Goal: Information Seeking & Learning: Learn about a topic

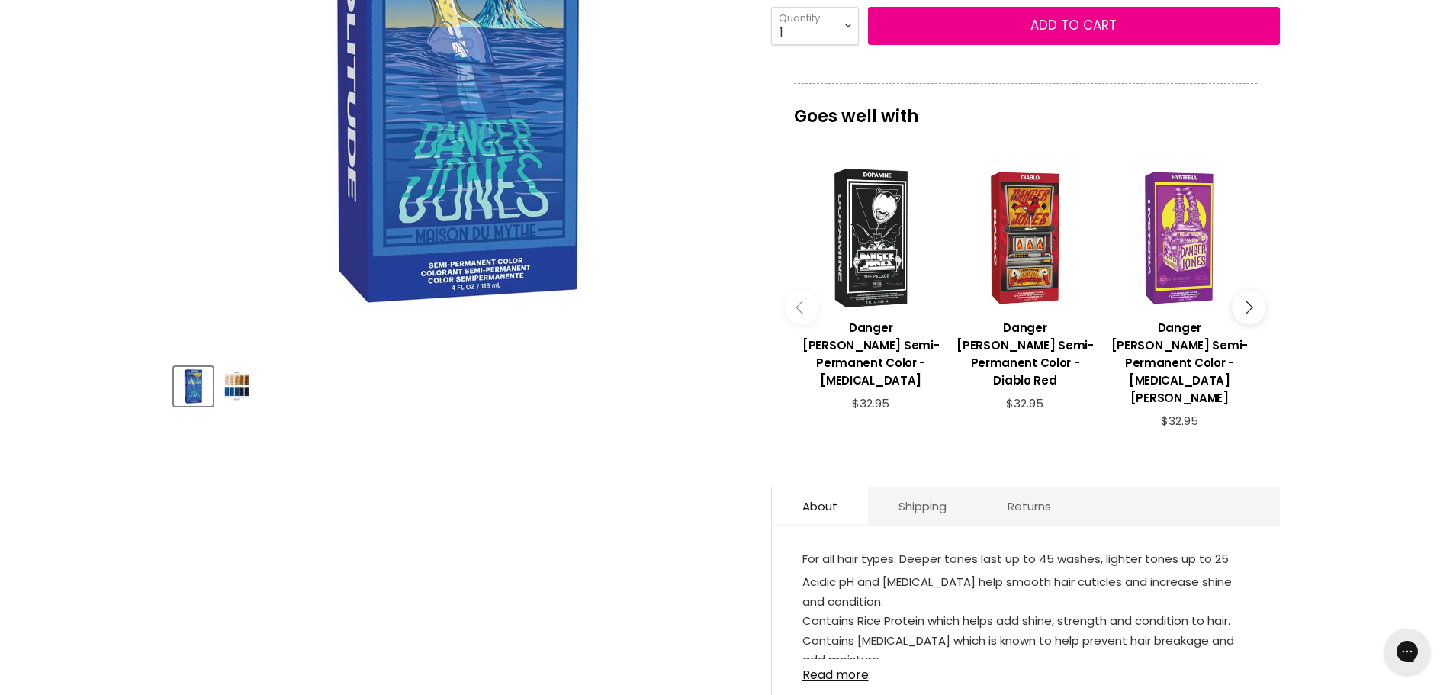
scroll to position [381, 0]
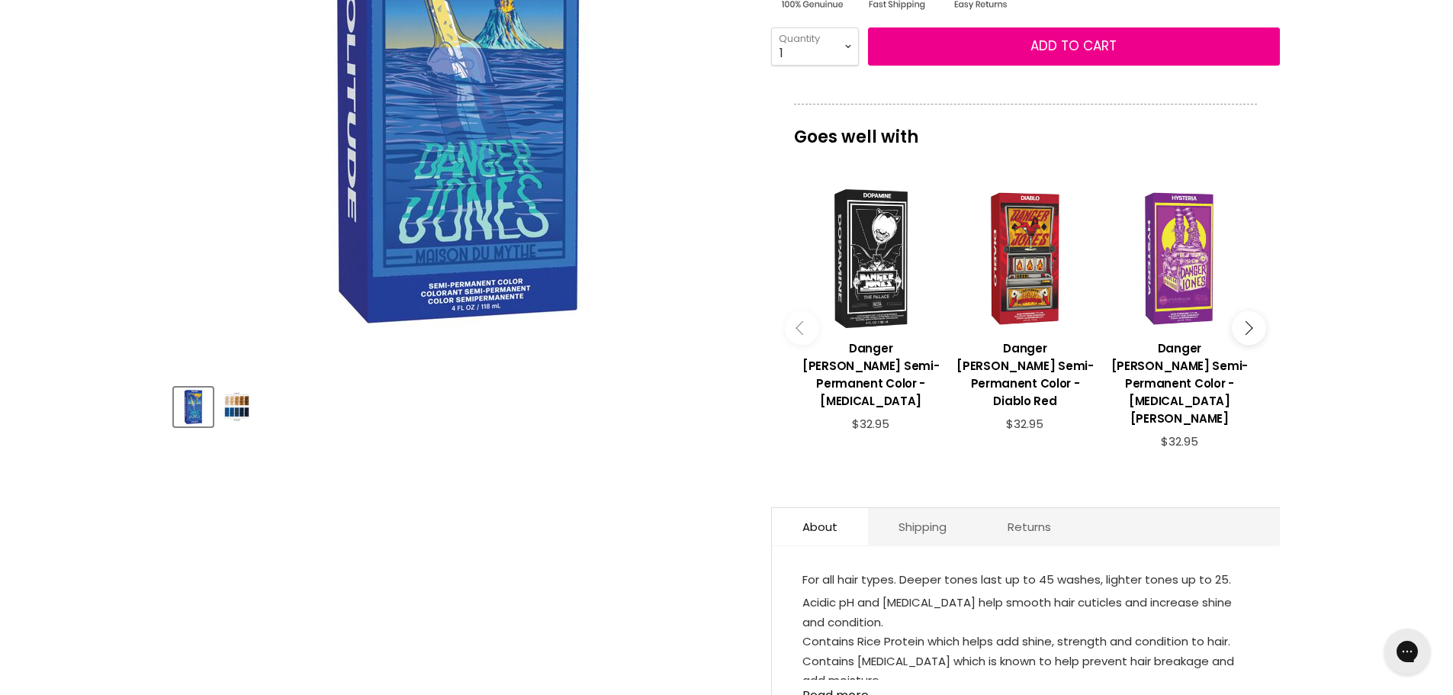
click at [1249, 311] on button "Main content" at bounding box center [1249, 328] width 34 height 34
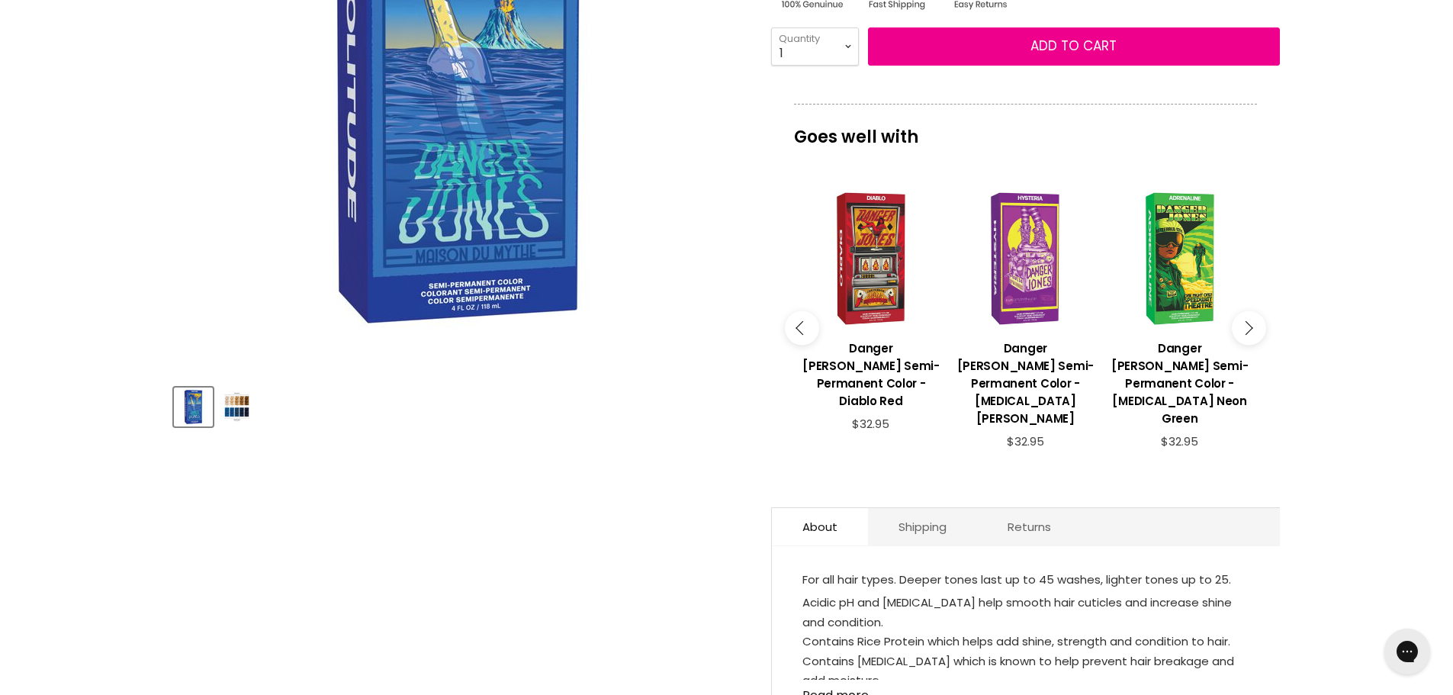
click at [1249, 311] on button "Main content" at bounding box center [1249, 328] width 34 height 34
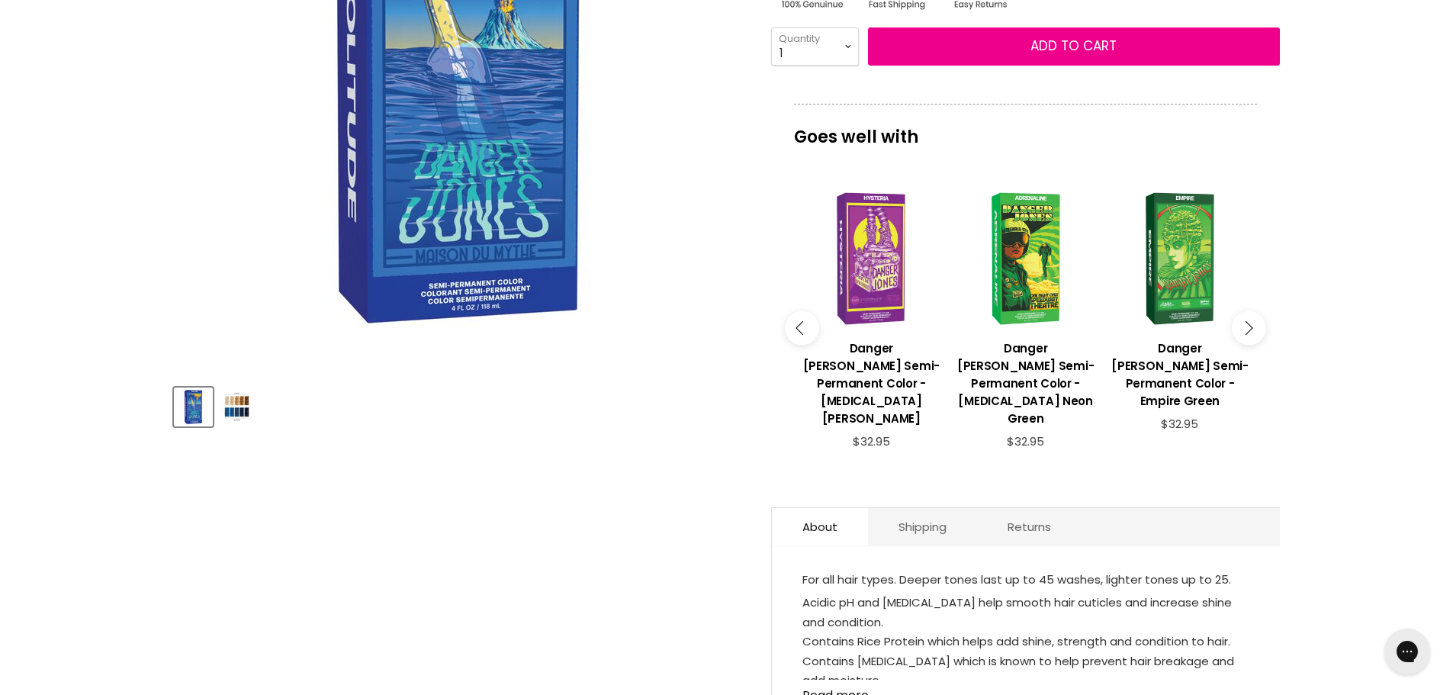
click at [1249, 311] on button "Main content" at bounding box center [1249, 328] width 34 height 34
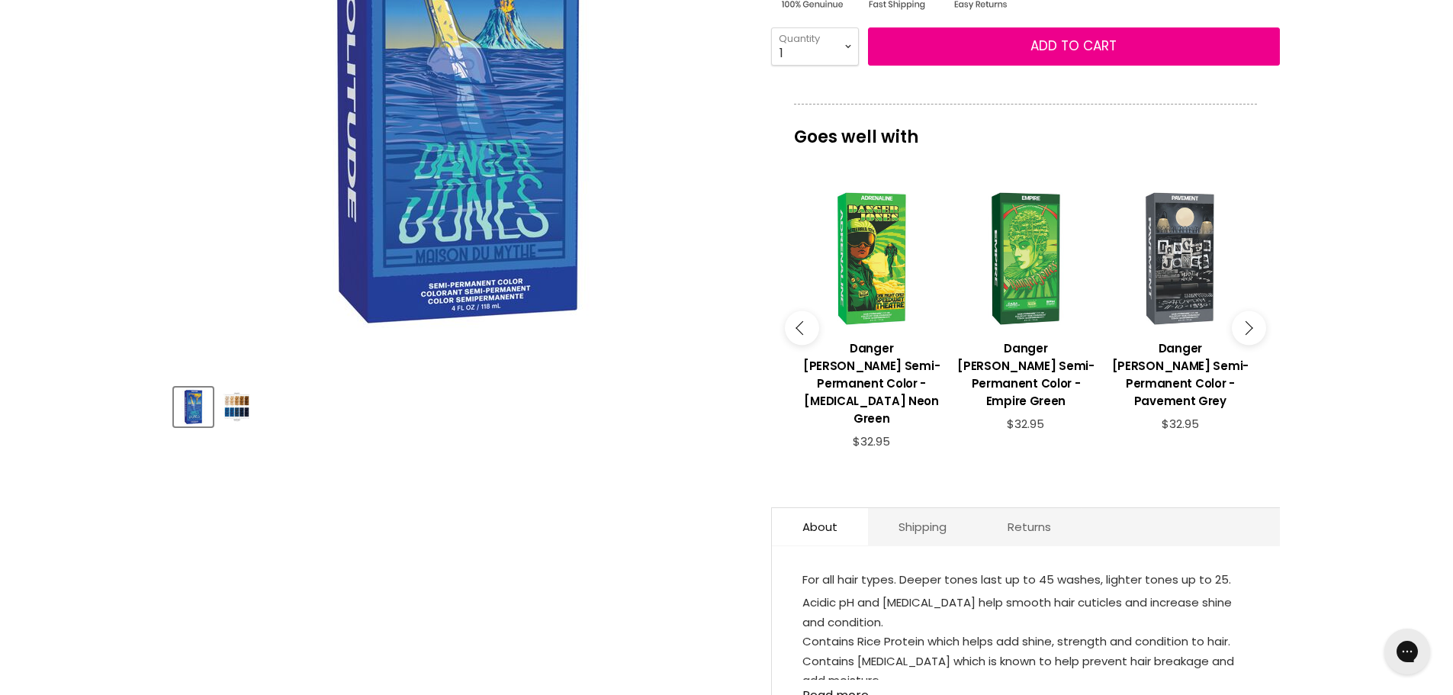
click at [1249, 311] on button "Main content" at bounding box center [1249, 328] width 34 height 34
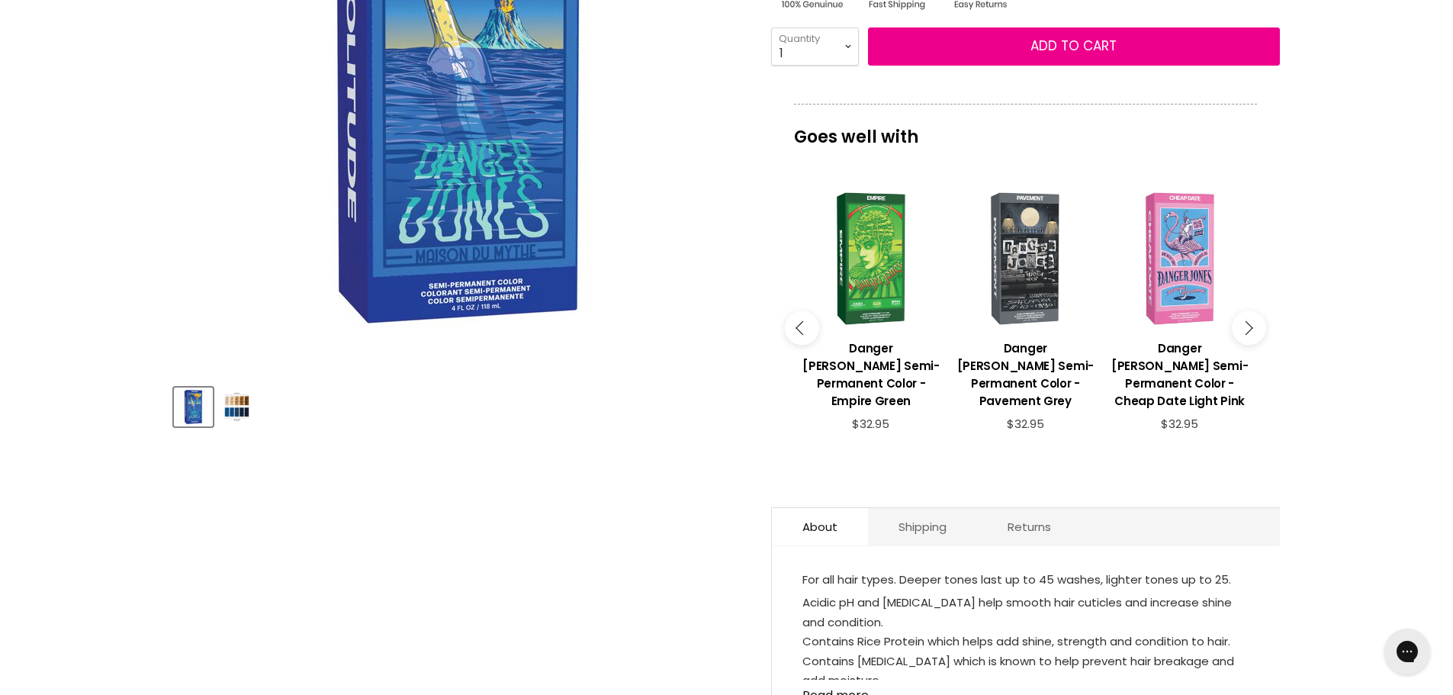
click at [1249, 311] on button "Main content" at bounding box center [1249, 328] width 34 height 34
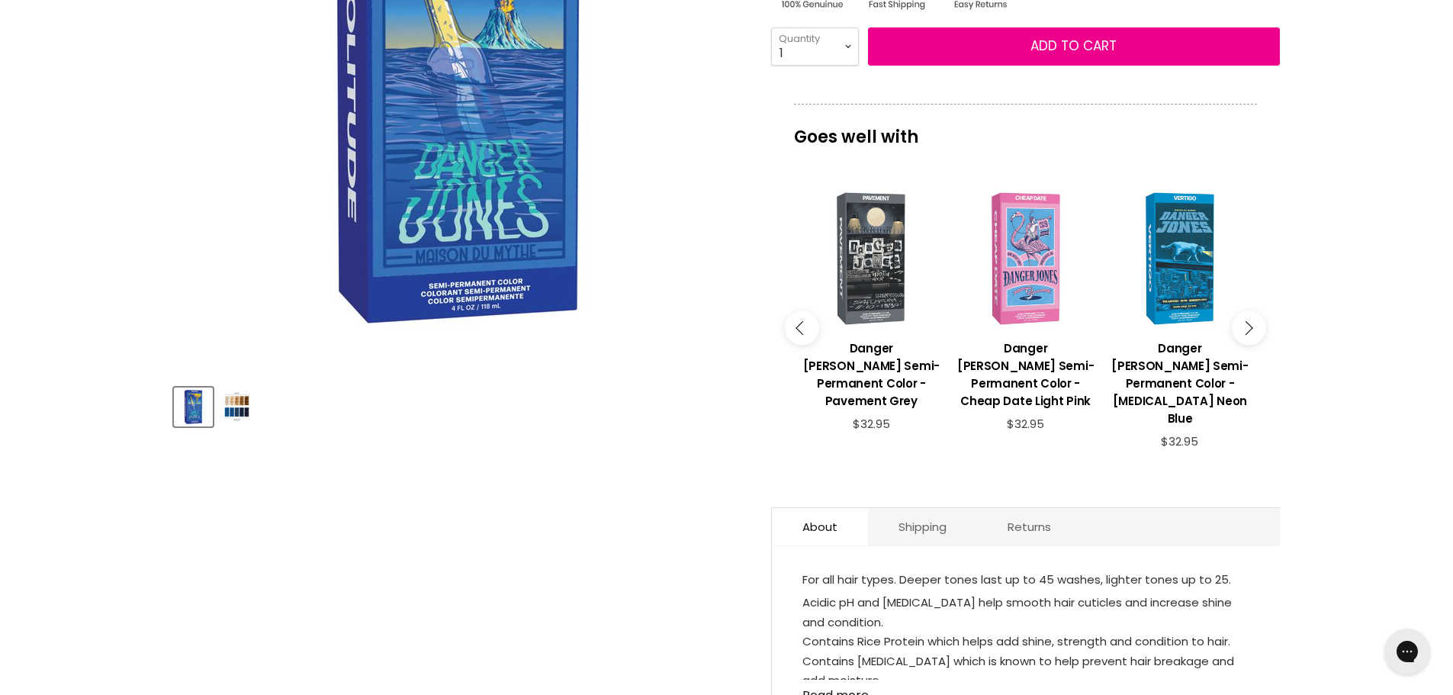
click at [1249, 311] on button "Main content" at bounding box center [1249, 328] width 34 height 34
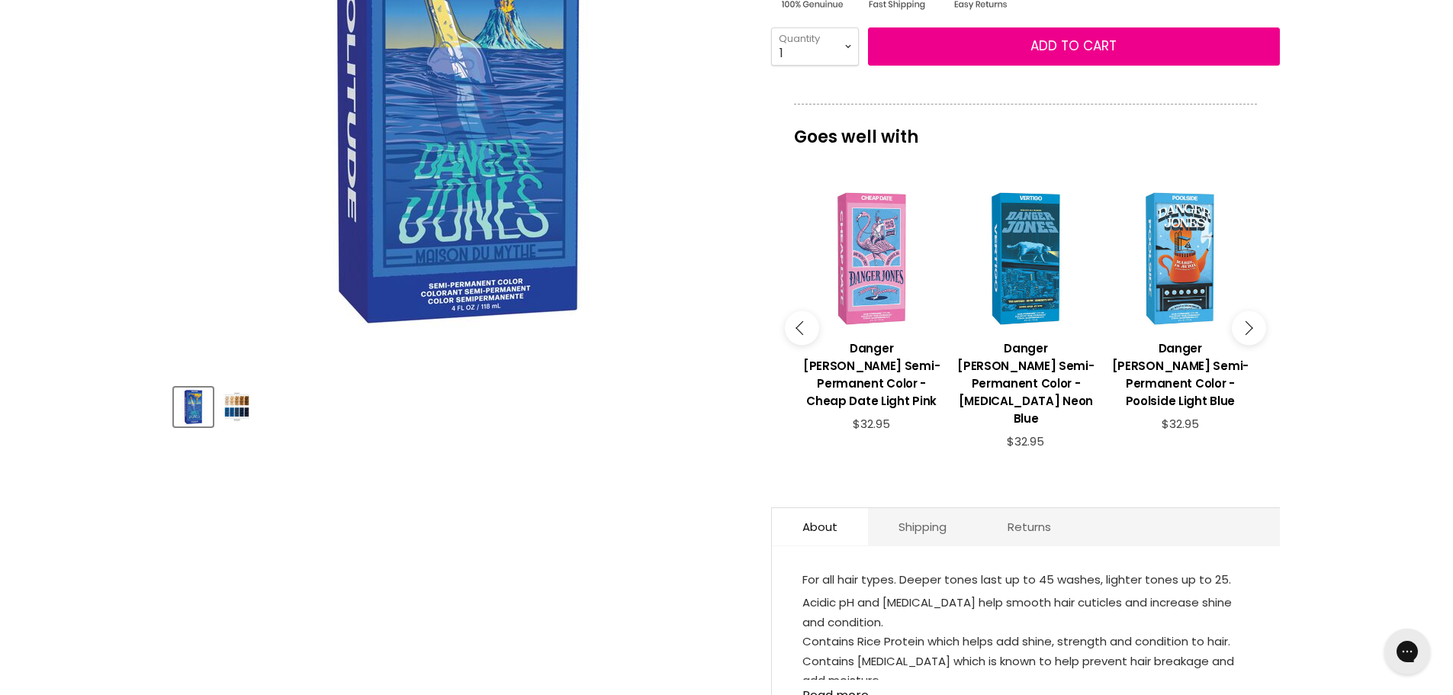
click at [1249, 311] on button "Main content" at bounding box center [1249, 328] width 34 height 34
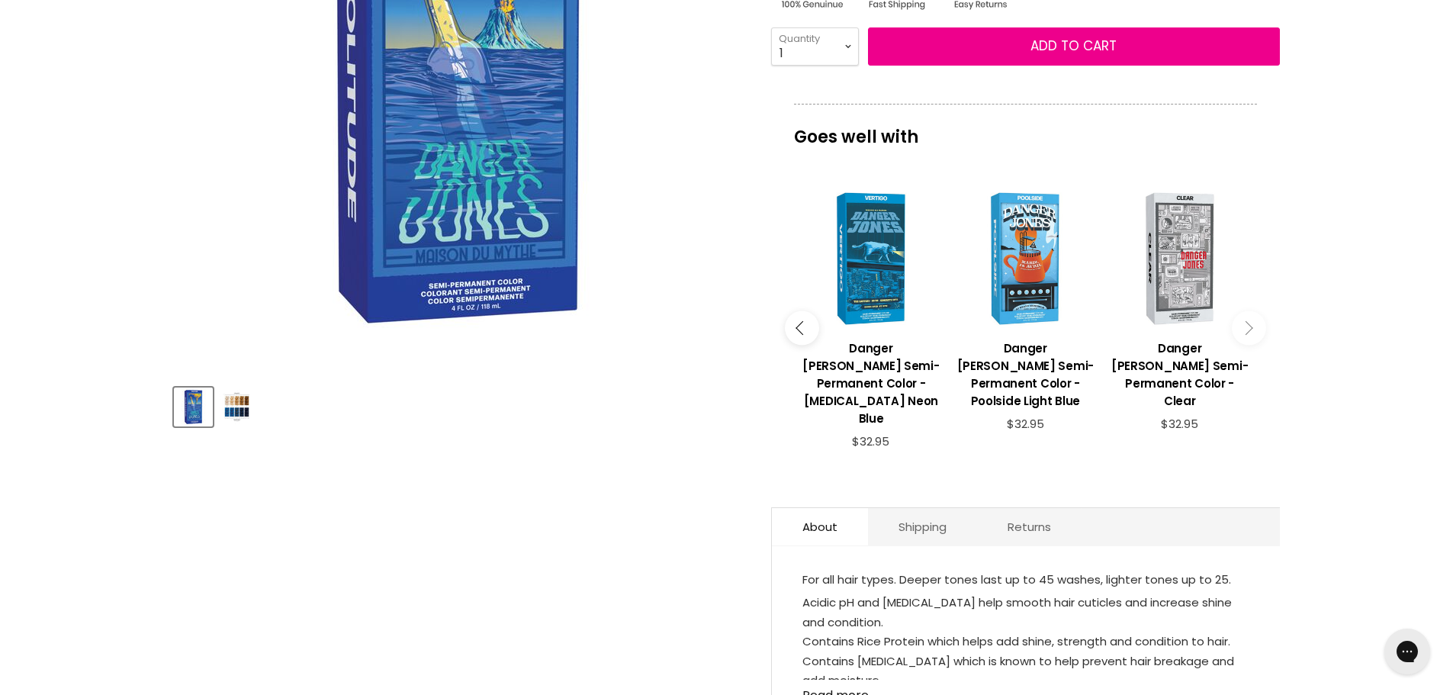
click at [1249, 311] on button "Main content" at bounding box center [1249, 328] width 34 height 34
click at [798, 321] on icon "Main content" at bounding box center [802, 328] width 14 height 14
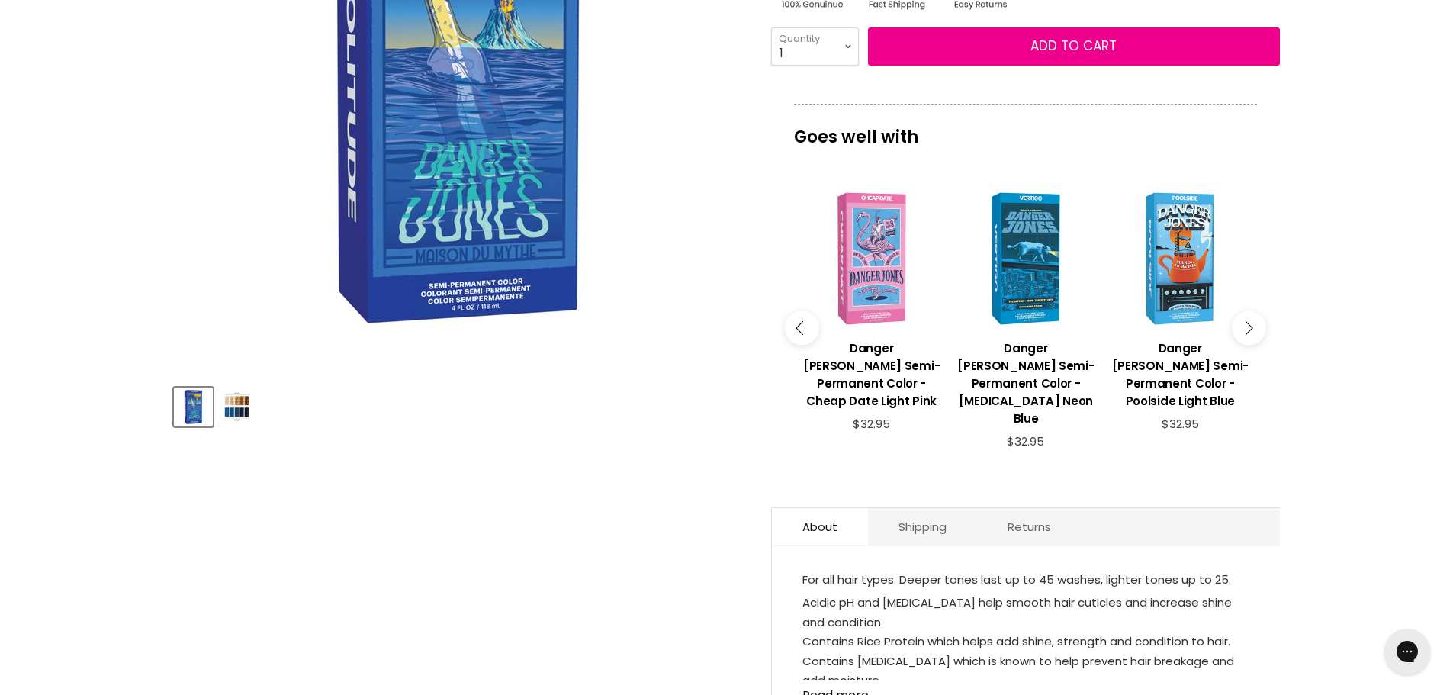
click at [798, 321] on icon "Main content" at bounding box center [802, 328] width 14 height 14
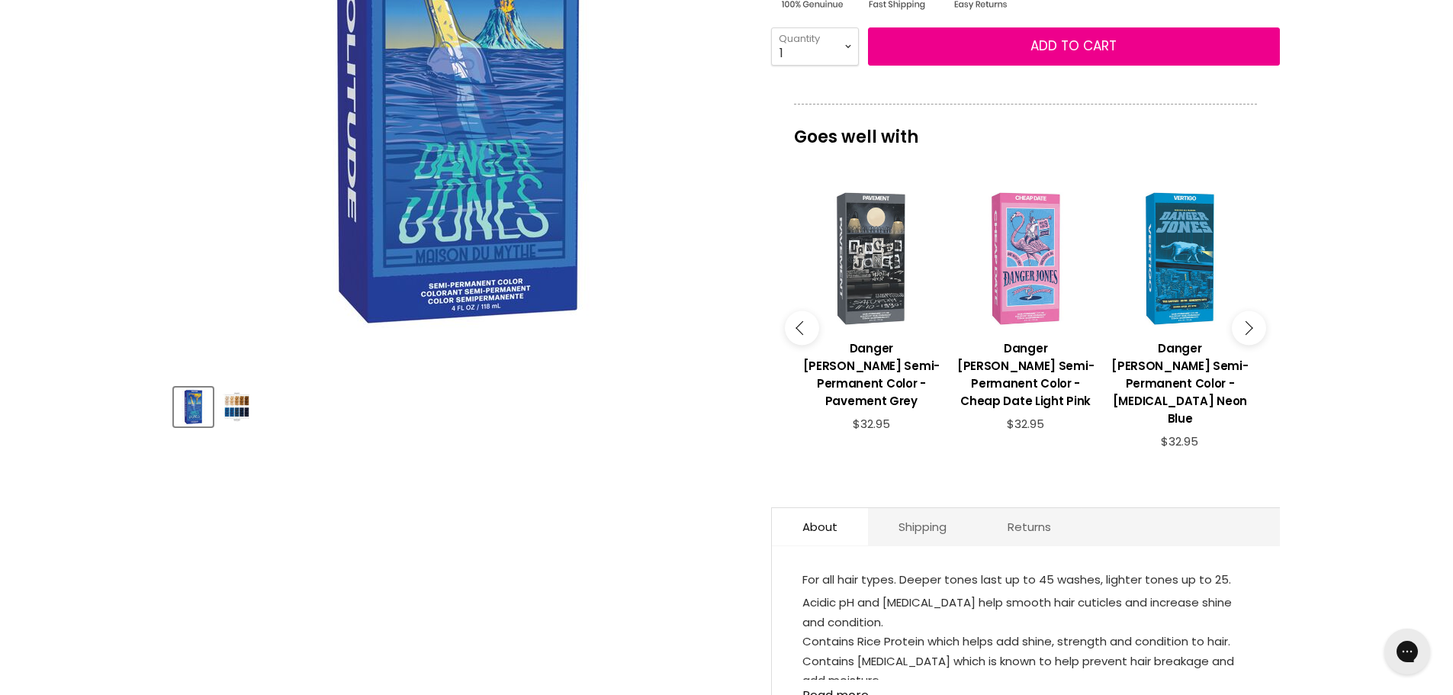
click at [798, 321] on icon "Main content" at bounding box center [802, 328] width 14 height 14
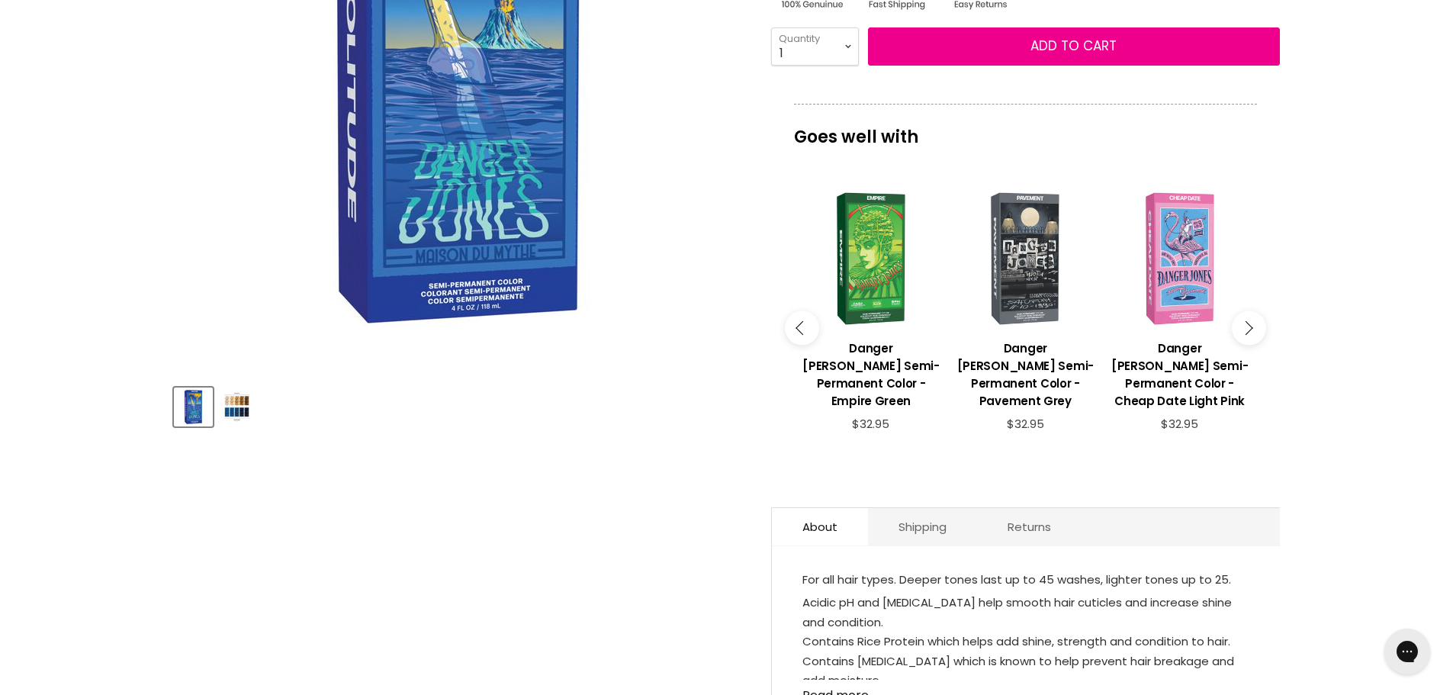
click at [798, 321] on icon "Main content" at bounding box center [802, 328] width 14 height 14
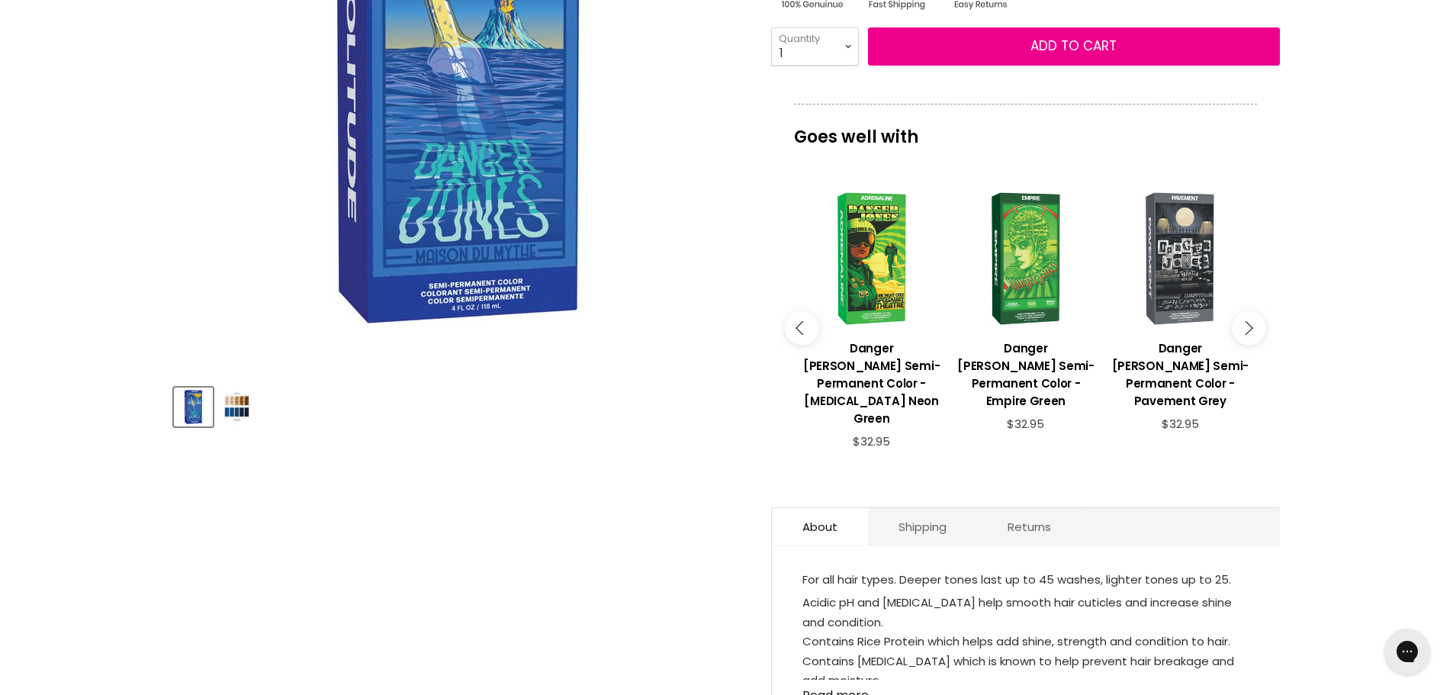
click at [798, 321] on icon "Main content" at bounding box center [802, 328] width 14 height 14
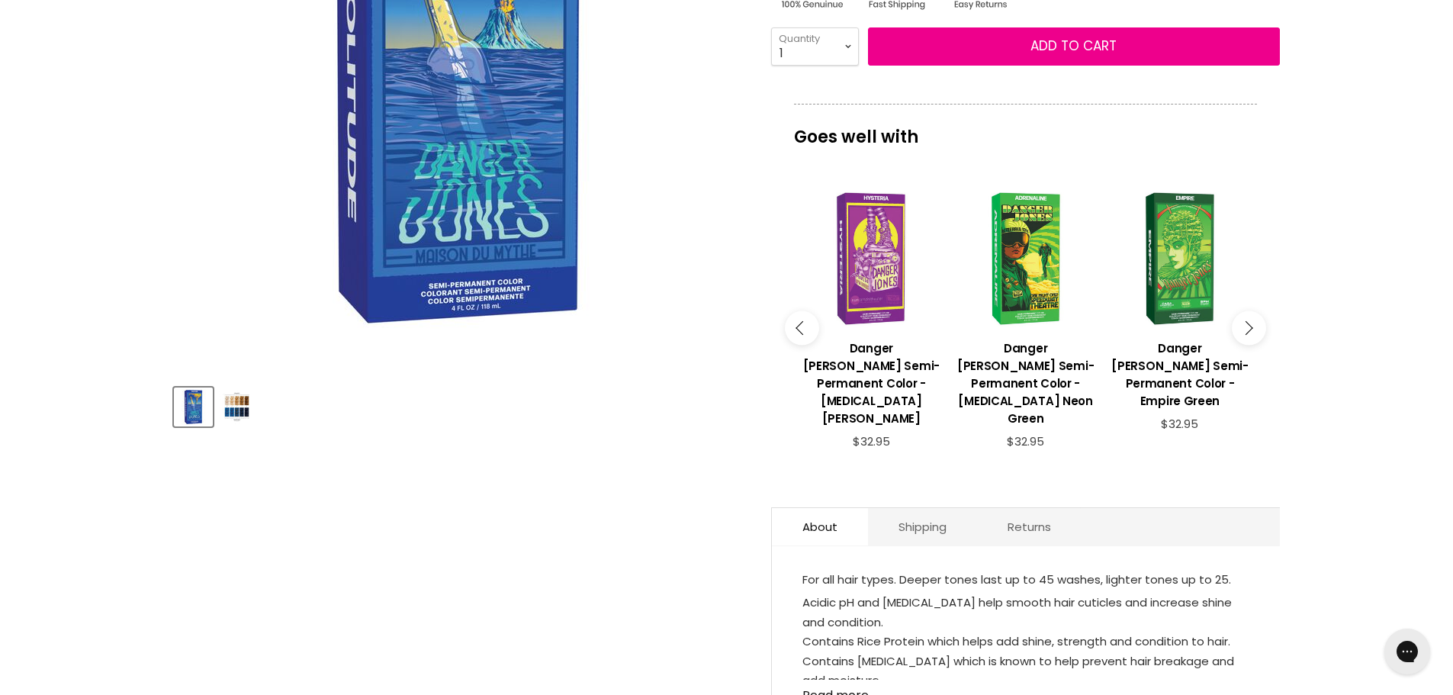
click at [798, 321] on icon "Main content" at bounding box center [802, 328] width 14 height 14
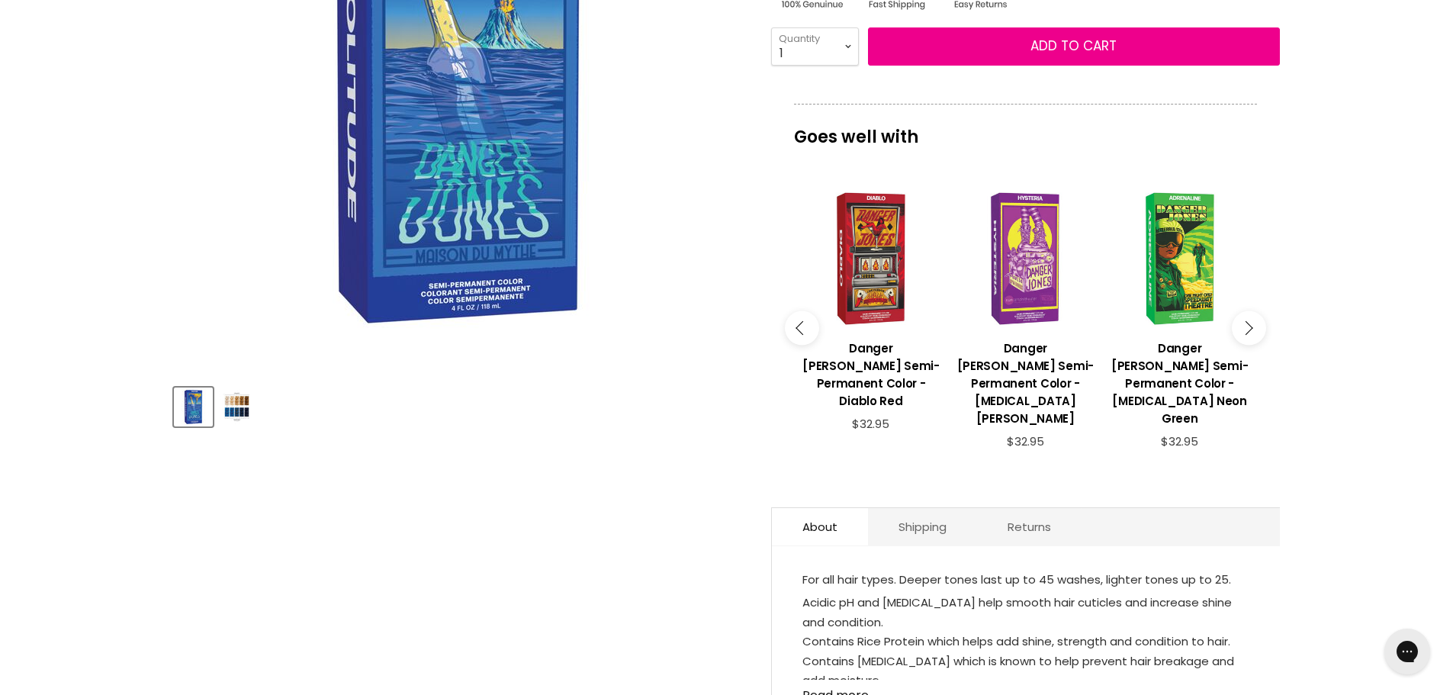
click at [798, 321] on icon "Main content" at bounding box center [802, 328] width 14 height 14
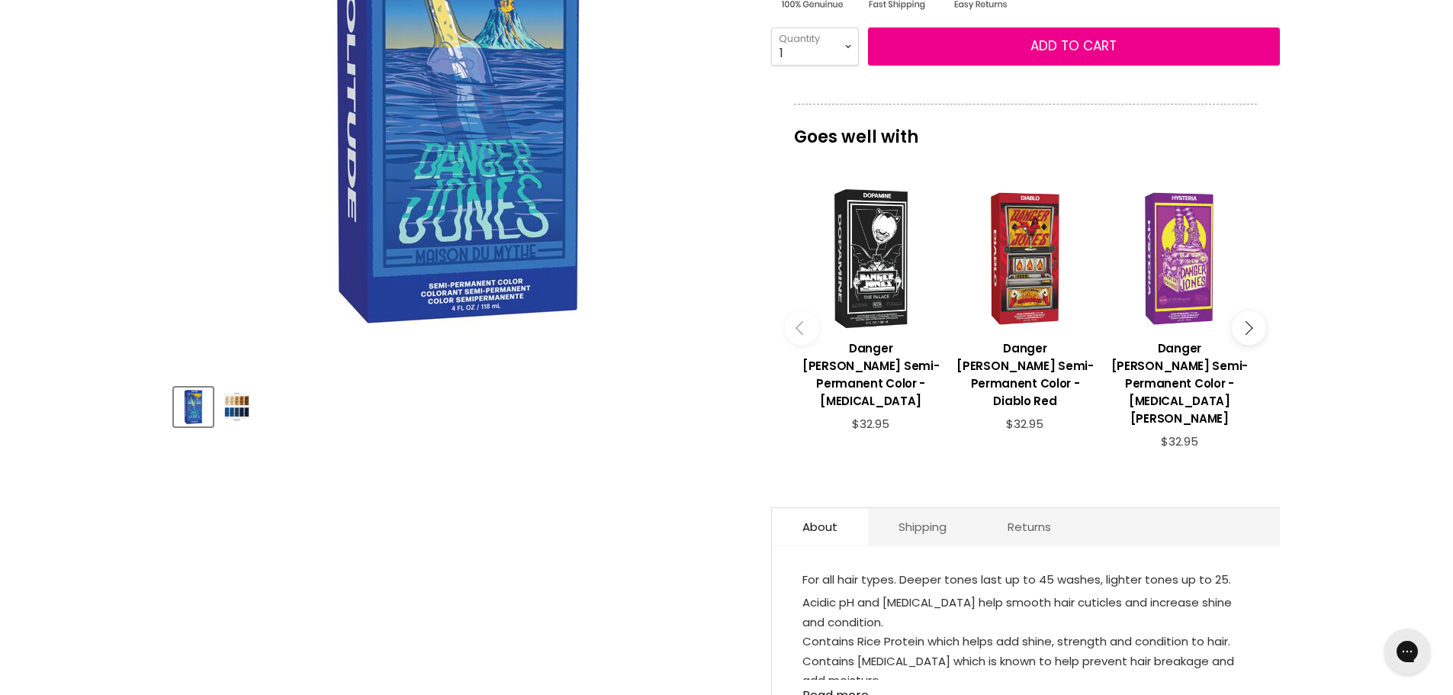
click at [798, 321] on icon "Main content" at bounding box center [802, 328] width 14 height 14
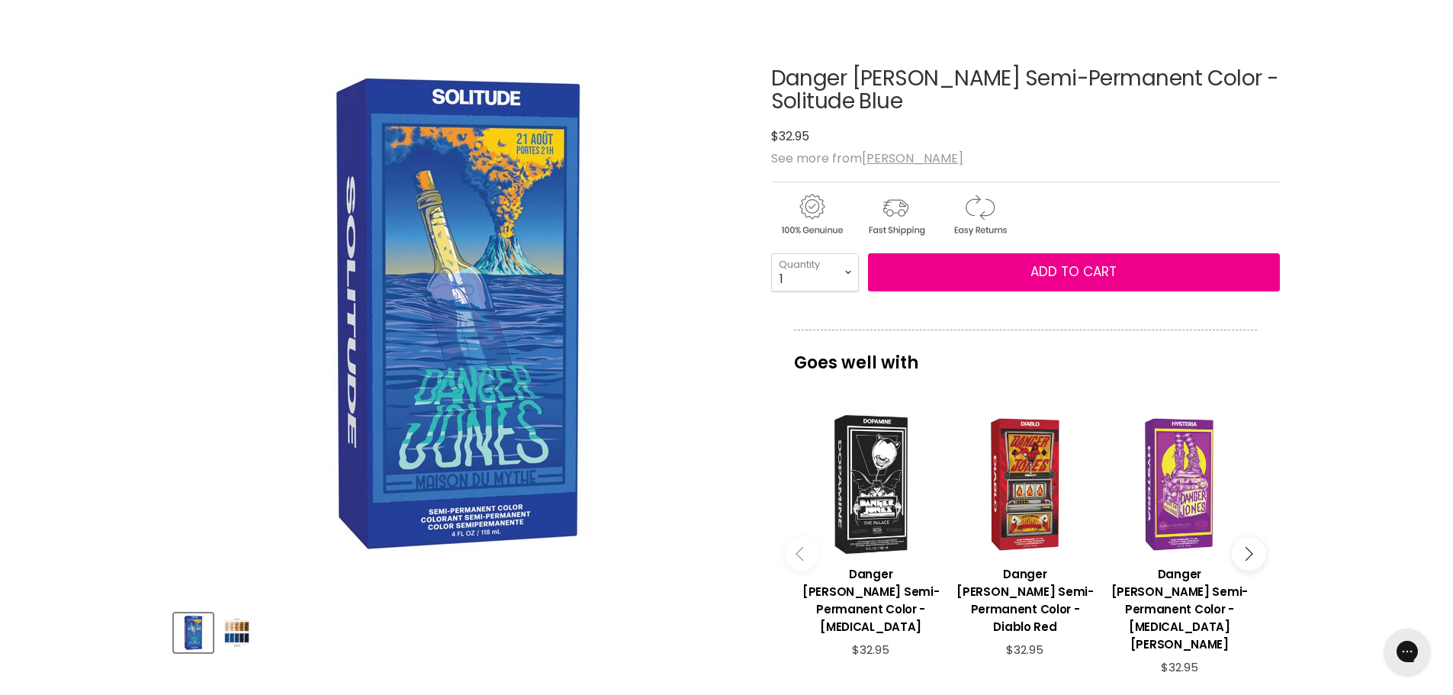
scroll to position [0, 0]
